Goal: Transaction & Acquisition: Purchase product/service

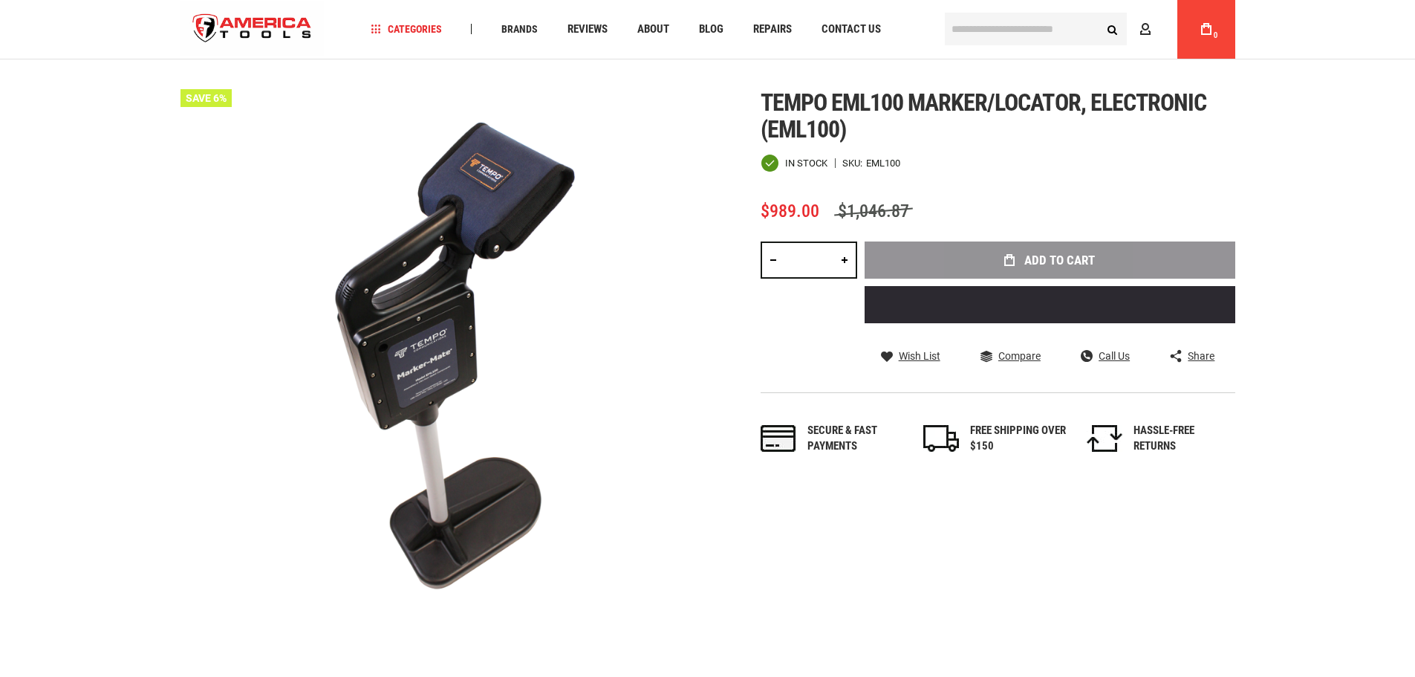
scroll to position [14, 0]
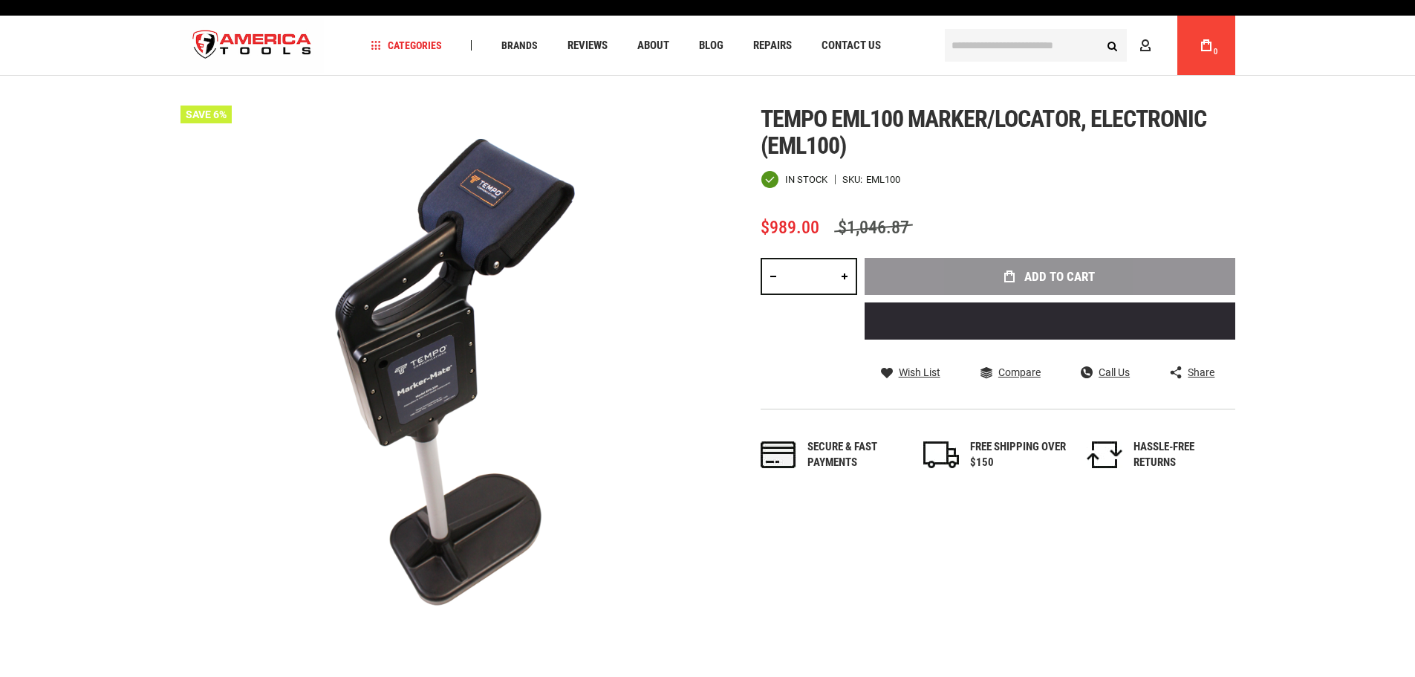
click at [843, 278] on link at bounding box center [844, 276] width 25 height 37
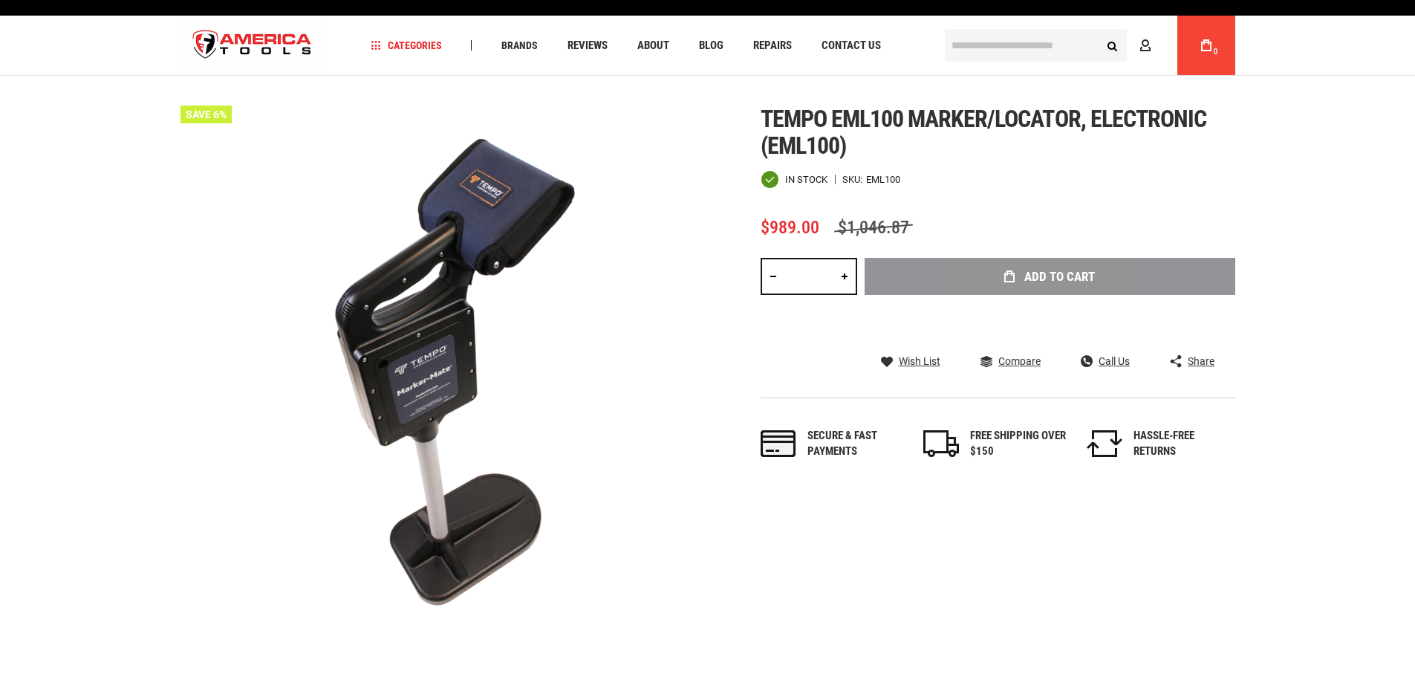
click at [846, 275] on link at bounding box center [844, 276] width 25 height 37
type input "*"
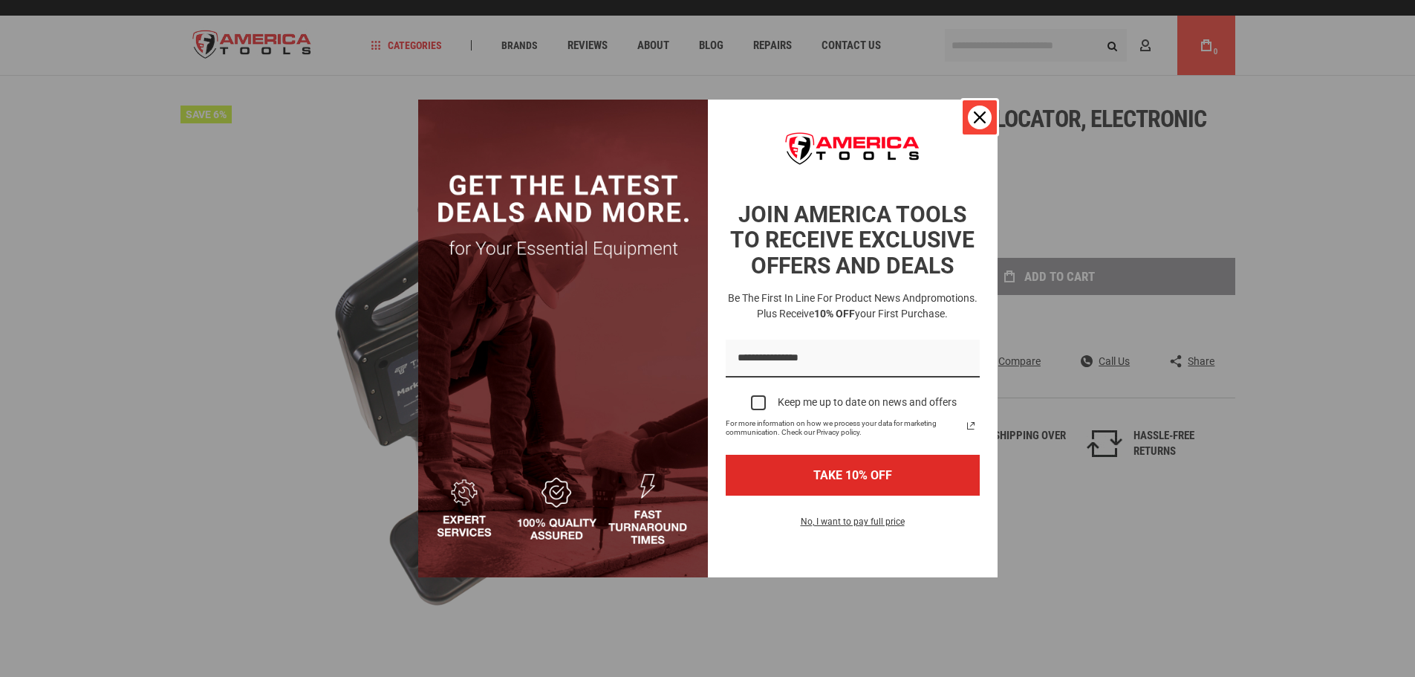
click at [975, 118] on icon "close icon" at bounding box center [980, 117] width 12 height 12
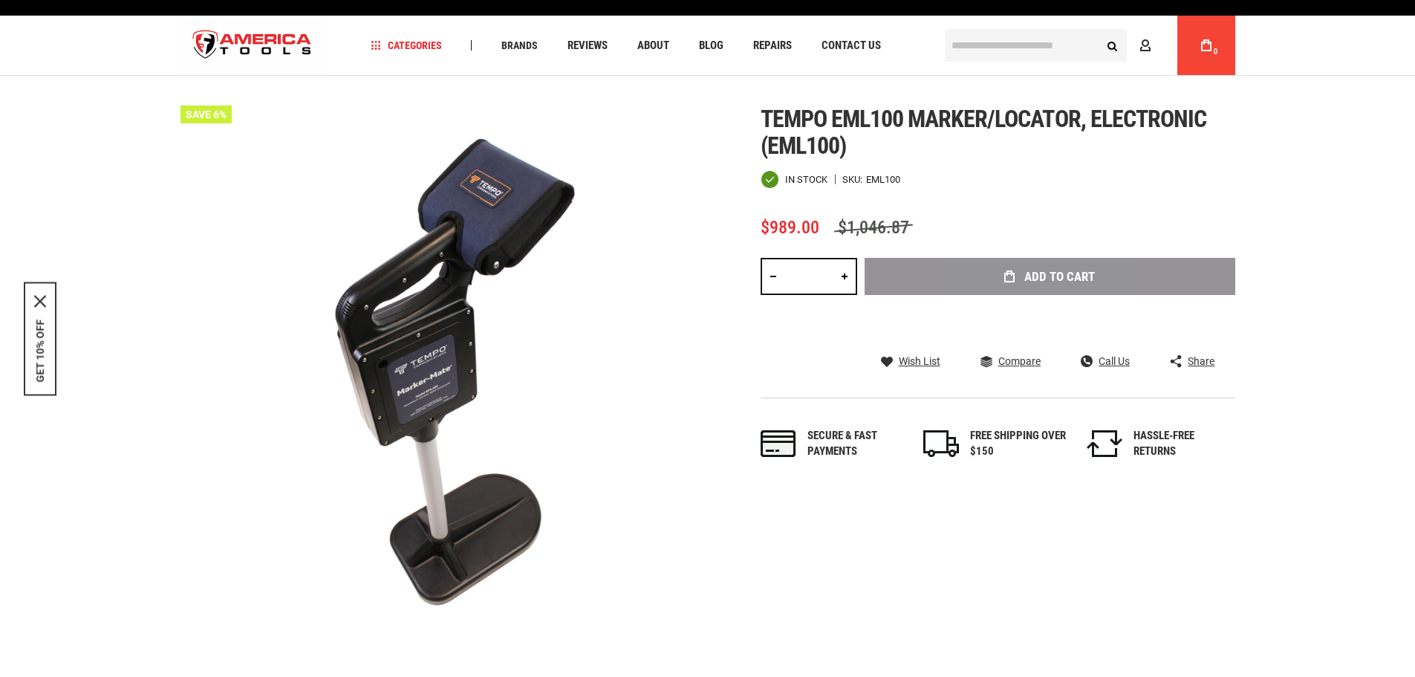
click at [1030, 227] on div "$989.00 $1,046.87" at bounding box center [998, 227] width 475 height 19
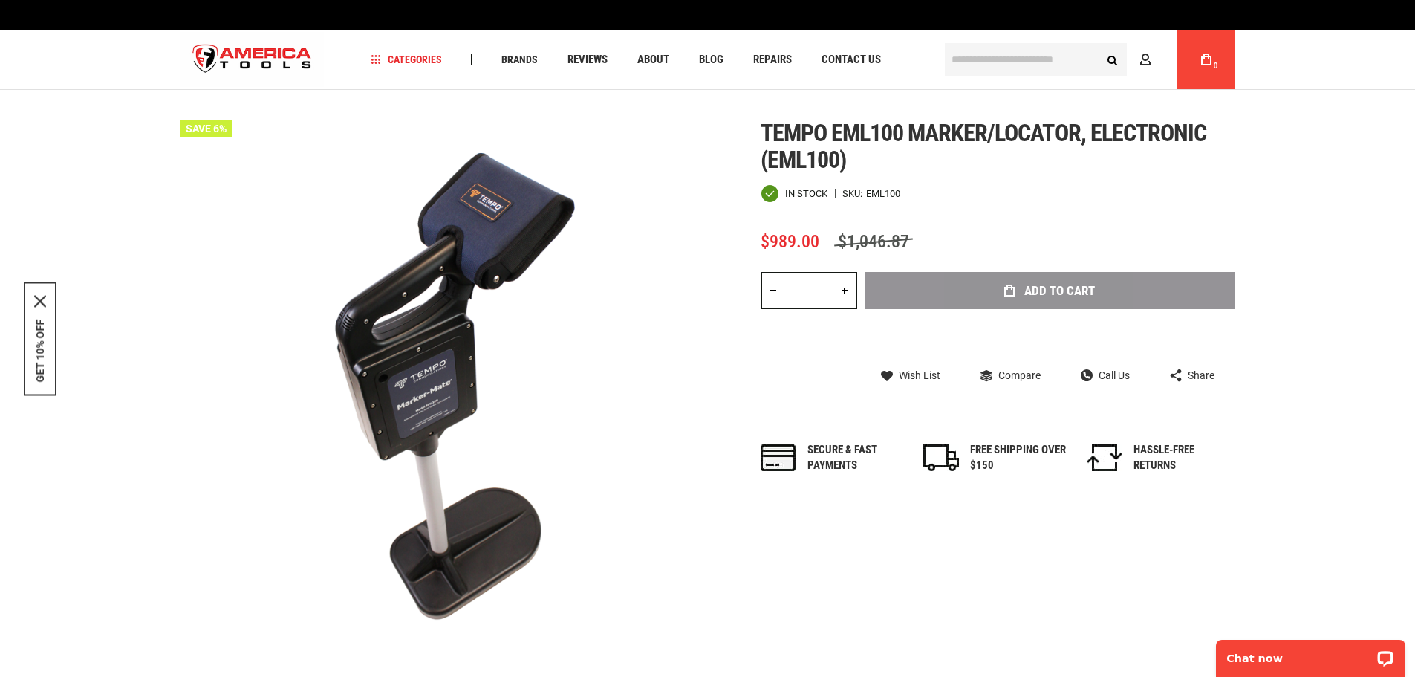
scroll to position [0, 0]
click at [1043, 295] on div "Add to Cart" at bounding box center [1050, 313] width 371 height 82
click at [626, 228] on img at bounding box center [444, 383] width 527 height 527
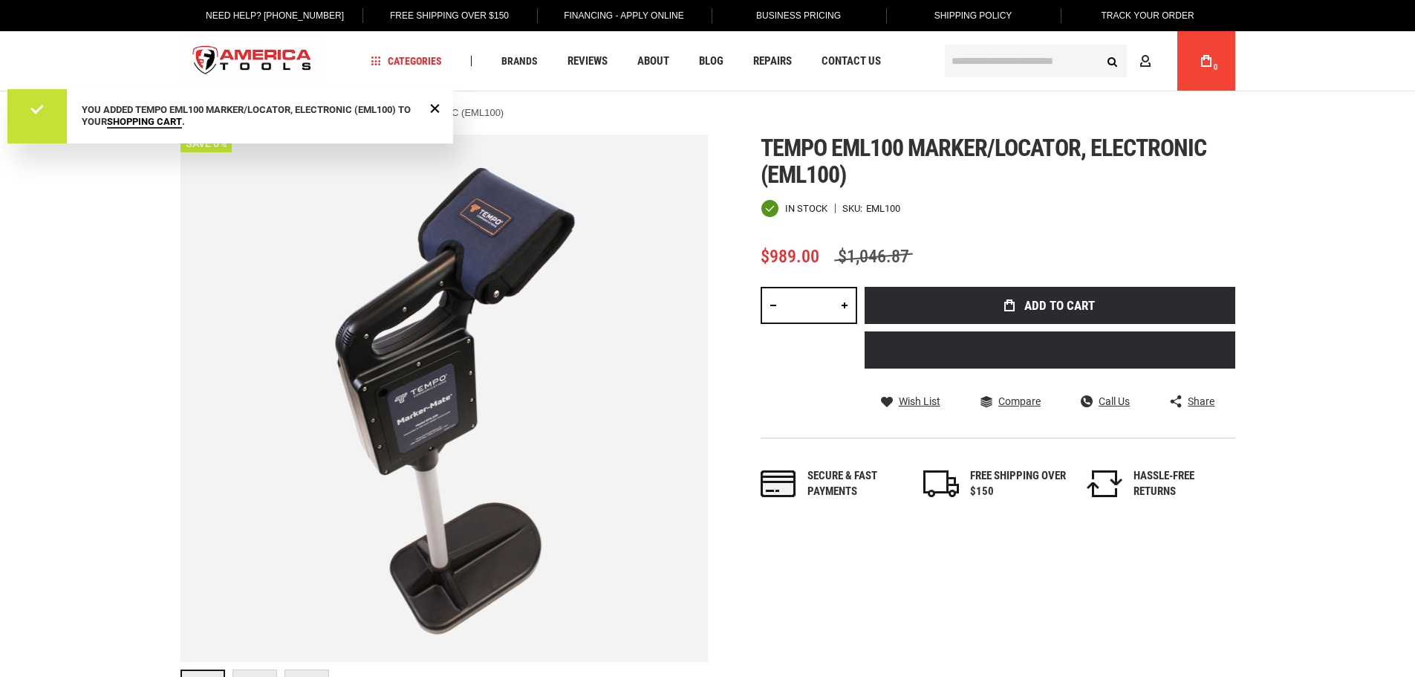
click at [146, 119] on link "shopping cart" at bounding box center [144, 122] width 75 height 13
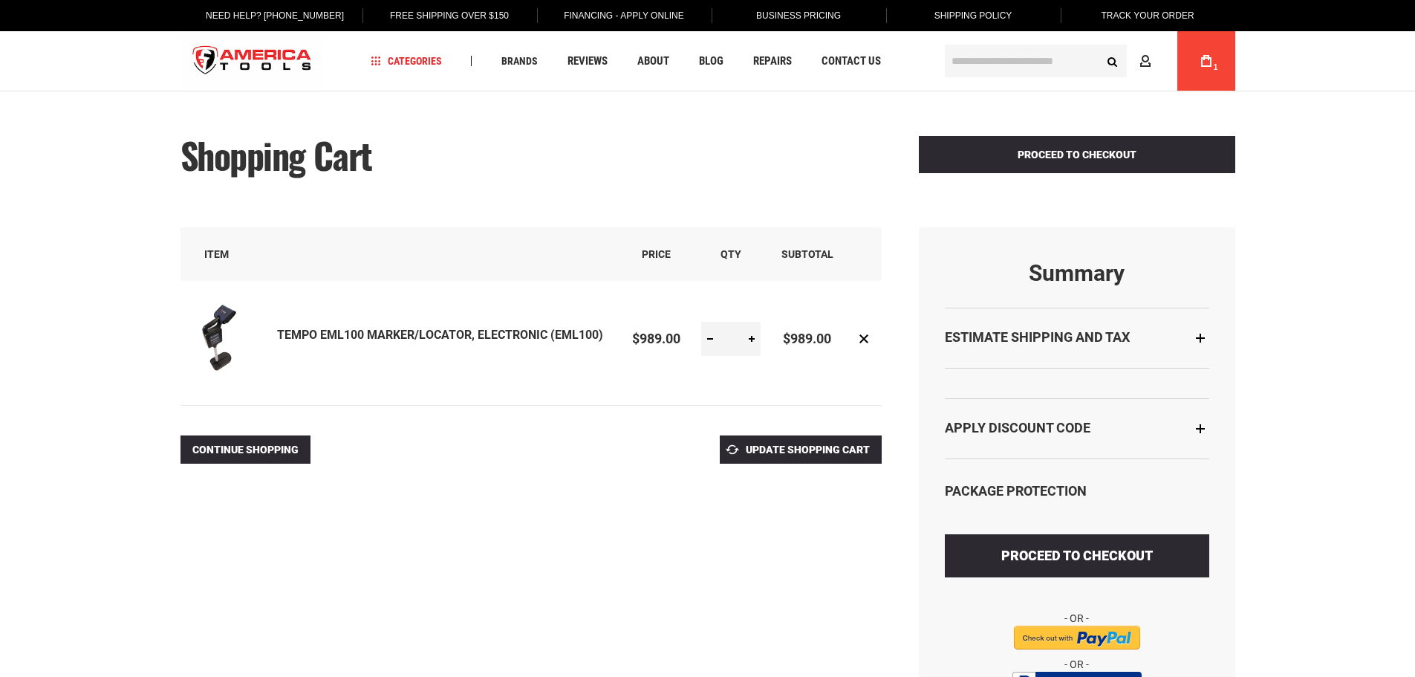
click at [751, 341] on link at bounding box center [752, 339] width 18 height 34
type input "*"
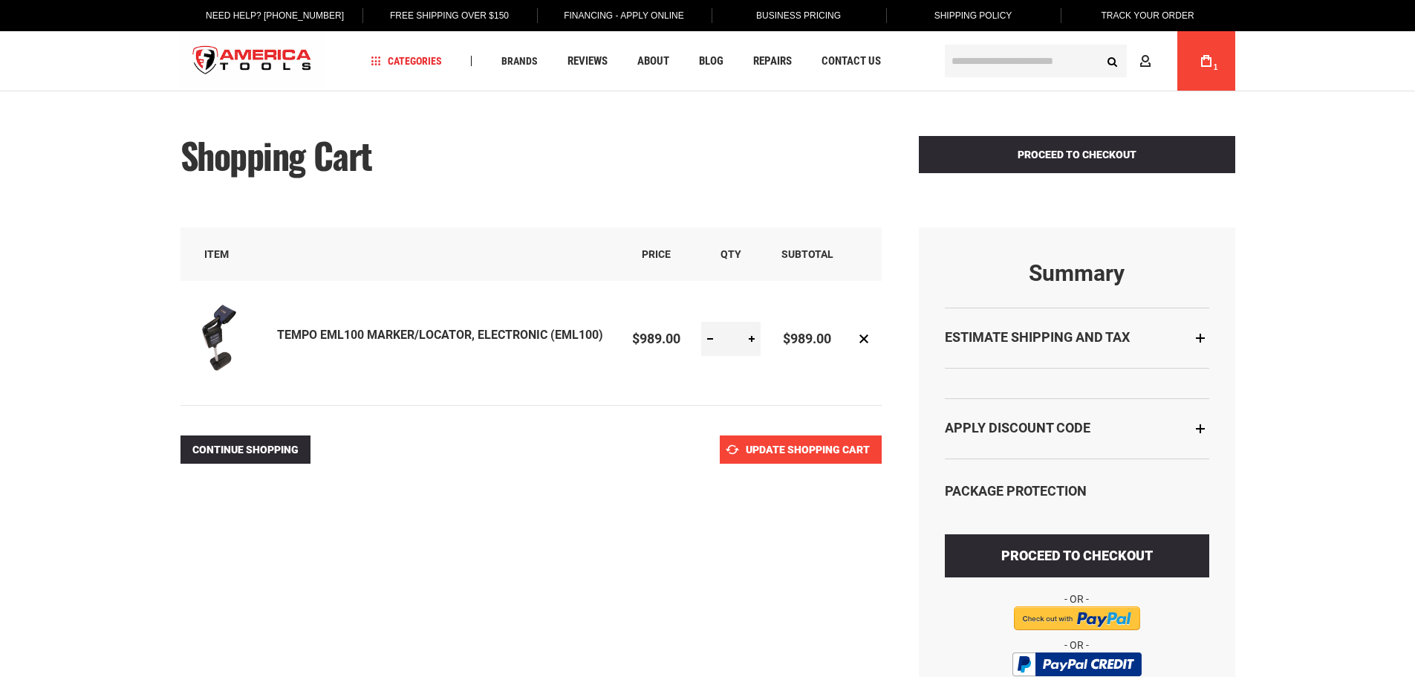
click at [797, 452] on span "Update Shopping Cart" at bounding box center [808, 450] width 124 height 12
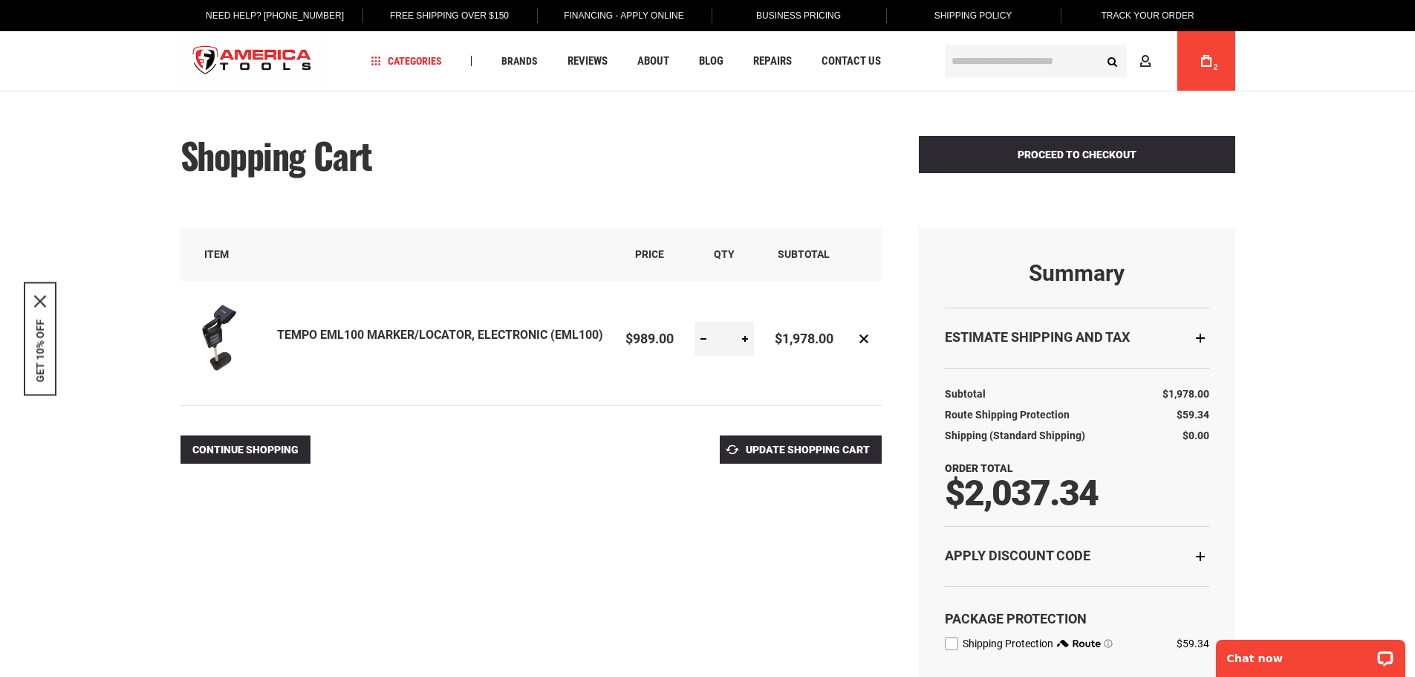
click at [215, 335] on img at bounding box center [218, 337] width 74 height 74
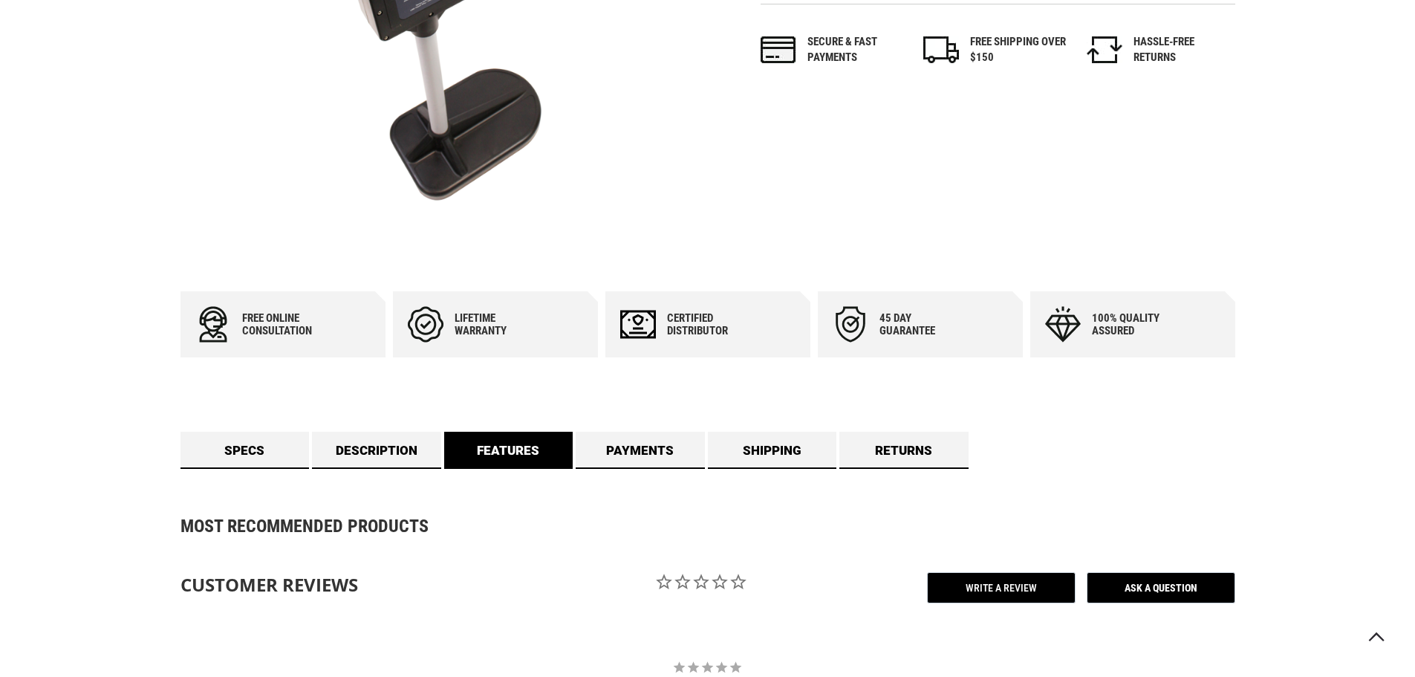
scroll to position [446, 0]
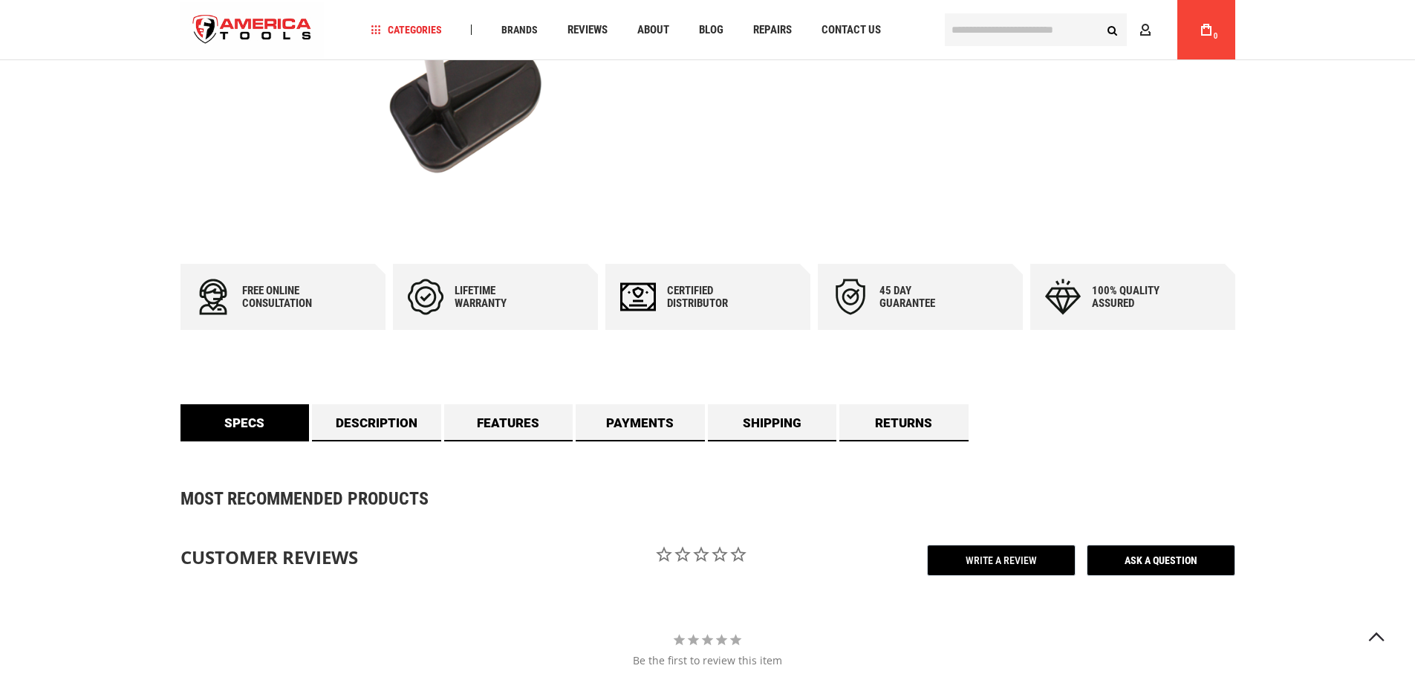
click at [250, 423] on link "Specs" at bounding box center [245, 422] width 129 height 37
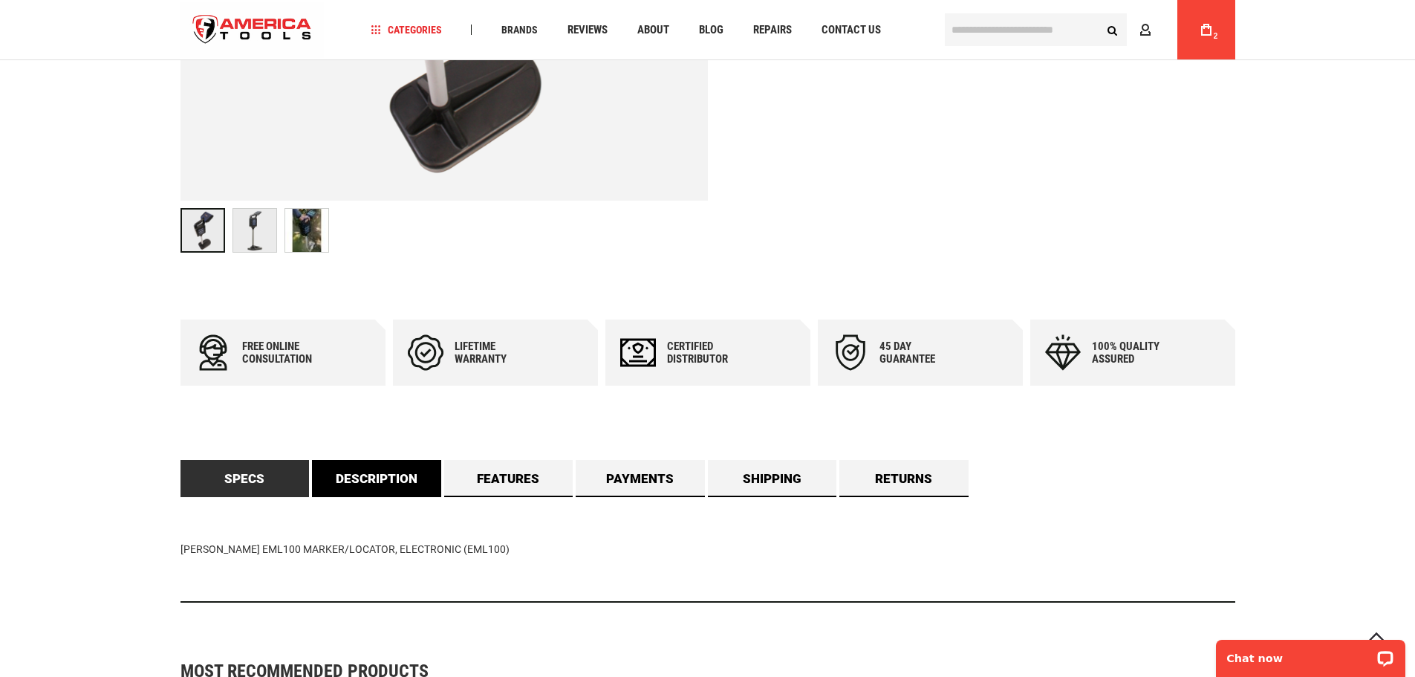
click at [385, 477] on link "Description" at bounding box center [376, 478] width 129 height 37
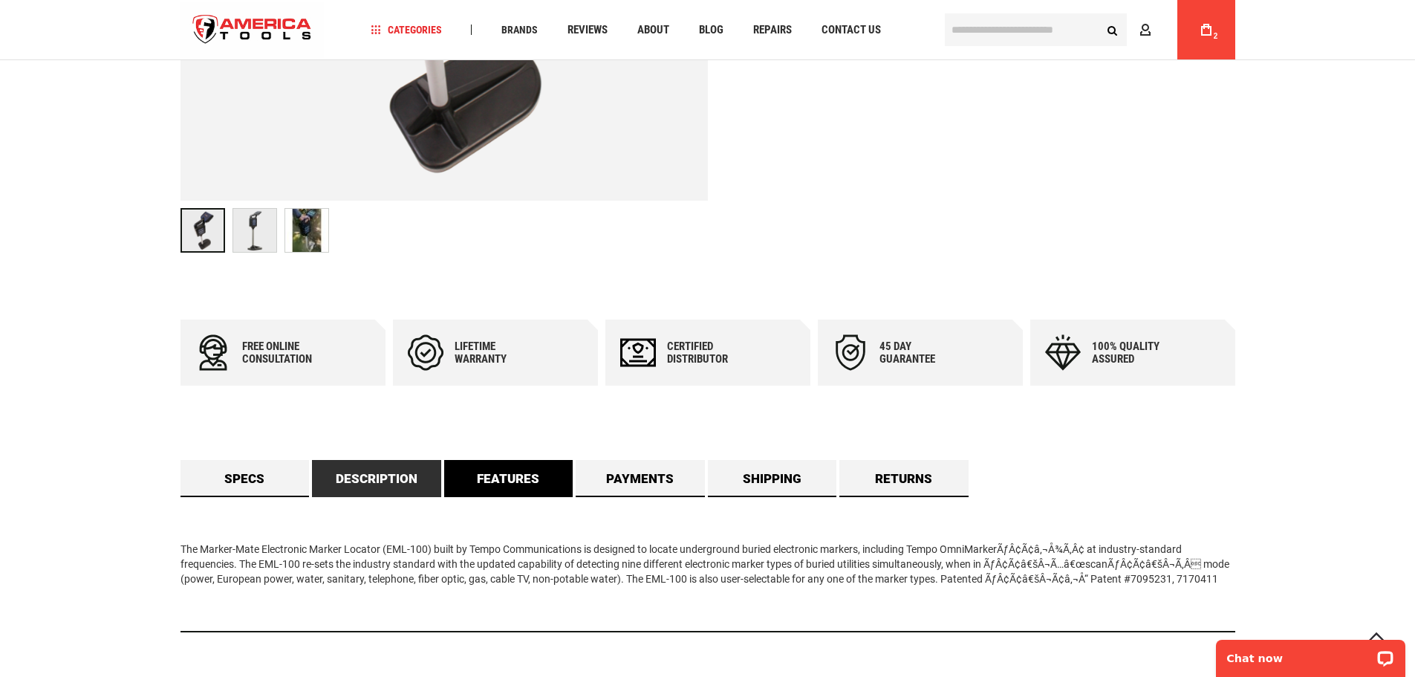
click at [505, 478] on link "Features" at bounding box center [508, 478] width 129 height 37
